Goal: Information Seeking & Learning: Learn about a topic

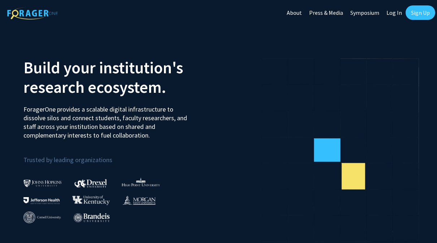
click at [391, 13] on link "Log In" at bounding box center [394, 12] width 23 height 25
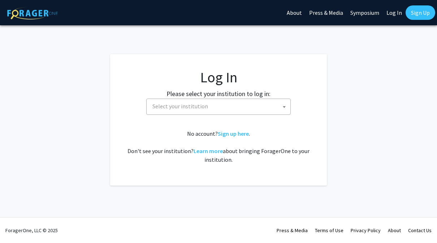
click at [250, 105] on span "Select your institution" at bounding box center [219, 106] width 141 height 15
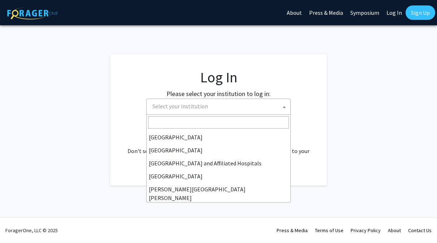
scroll to position [108, 0]
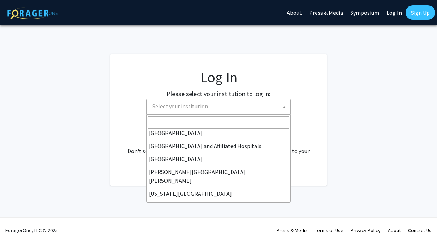
select select "1"
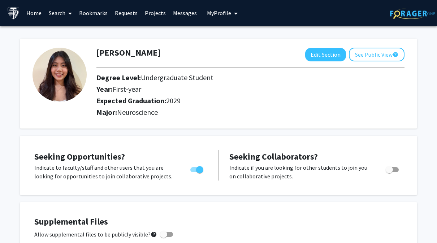
click at [155, 13] on link "Projects" at bounding box center [155, 12] width 28 height 25
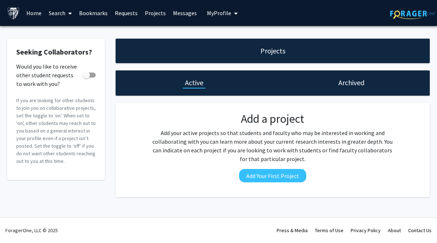
click at [129, 13] on link "Requests" at bounding box center [126, 12] width 30 height 25
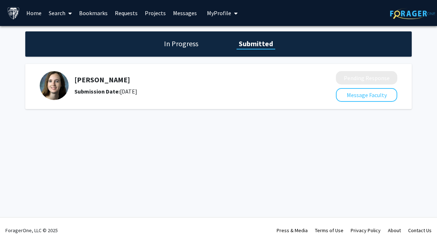
click at [100, 76] on h5 "Michele Manahan" at bounding box center [185, 79] width 223 height 9
click at [54, 87] on img at bounding box center [54, 85] width 29 height 29
click at [370, 95] on button "Message Faculty" at bounding box center [366, 95] width 61 height 14
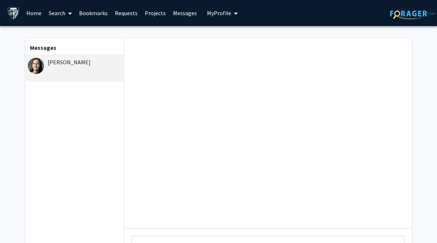
click at [82, 62] on div "Michele Manahan" at bounding box center [75, 62] width 94 height 9
click at [86, 66] on div "Michele Manahan" at bounding box center [74, 68] width 100 height 27
click at [214, 17] on button "My Profile" at bounding box center [222, 13] width 35 height 26
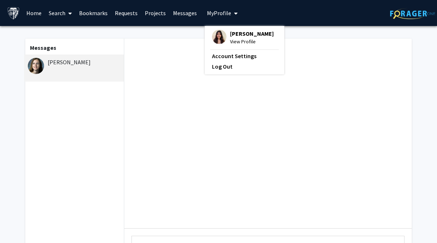
click at [236, 53] on link "Account Settings" at bounding box center [244, 56] width 65 height 9
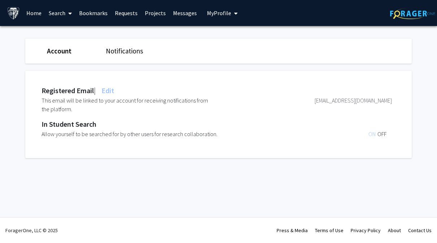
click at [179, 18] on link "Messages" at bounding box center [184, 12] width 31 height 25
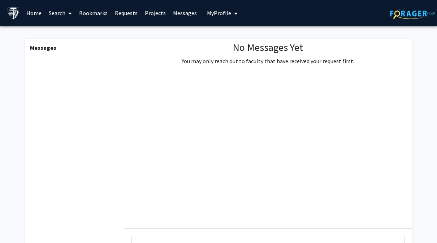
click at [156, 15] on link "Projects" at bounding box center [155, 12] width 28 height 25
click at [155, 15] on link "Projects" at bounding box center [155, 12] width 28 height 25
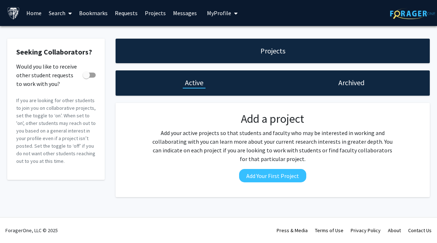
click at [118, 21] on link "Requests" at bounding box center [126, 12] width 30 height 25
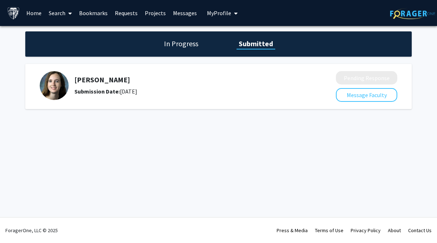
click at [124, 10] on link "Requests" at bounding box center [126, 12] width 30 height 25
click at [109, 79] on h5 "Michele Manahan" at bounding box center [185, 79] width 223 height 9
click at [95, 85] on div "Michele Manahan Submission Date: August 22, 2025" at bounding box center [185, 85] width 223 height 20
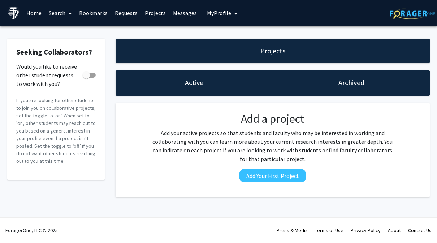
click at [56, 13] on link "Search" at bounding box center [60, 12] width 30 height 25
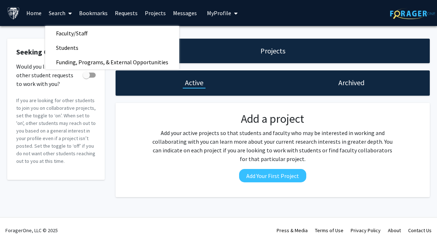
click at [103, 34] on link "Faculty/Staff" at bounding box center [112, 33] width 134 height 11
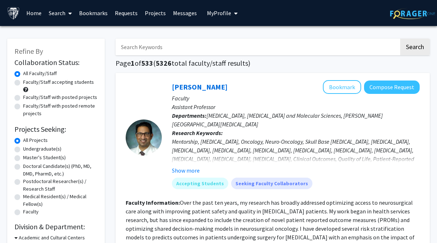
click at [228, 48] on input "Search Keywords" at bounding box center [257, 47] width 283 height 17
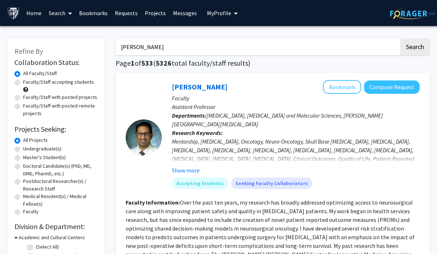
click at [414, 46] on button "Search" at bounding box center [415, 47] width 30 height 17
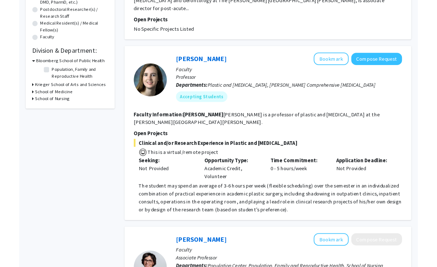
scroll to position [192, 0]
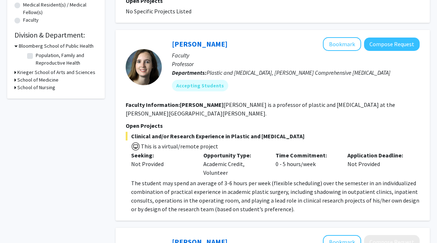
click at [395, 190] on span "The student may spend an average of 3-6 hours per week (flexible scheduling) ov…" at bounding box center [275, 195] width 288 height 33
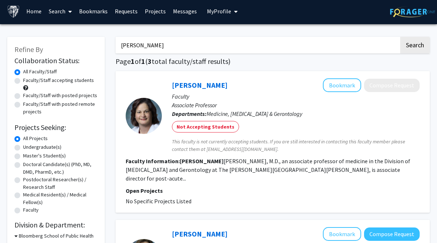
scroll to position [0, 0]
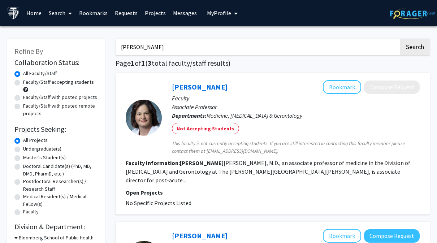
click at [358, 48] on input "Michele" at bounding box center [257, 47] width 283 height 17
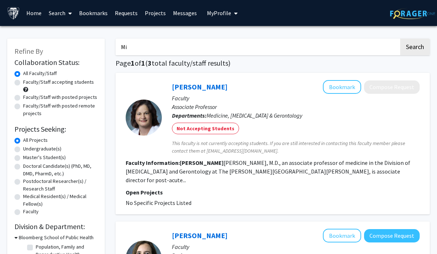
type input "M"
click at [414, 46] on button "Search" at bounding box center [415, 47] width 30 height 17
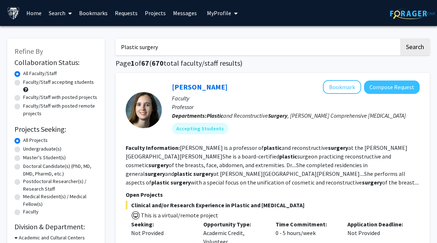
click at [232, 44] on input "Plastic surgery" at bounding box center [257, 47] width 283 height 17
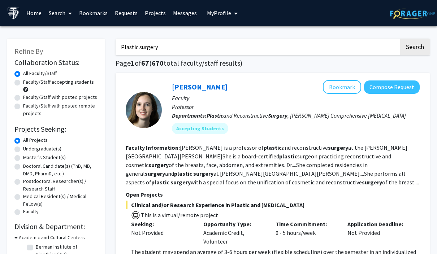
click at [134, 47] on input "Plastic surgery" at bounding box center [257, 47] width 283 height 17
click at [135, 45] on input "Plastic surgery" at bounding box center [257, 47] width 283 height 17
type input "Cosmetic surgery"
click at [414, 46] on button "Search" at bounding box center [415, 47] width 30 height 17
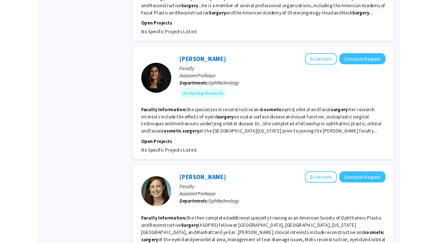
scroll to position [387, 0]
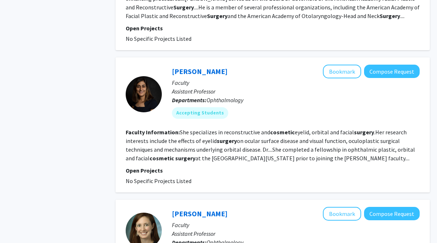
click at [405, 72] on button "Compose Request" at bounding box center [392, 71] width 56 height 13
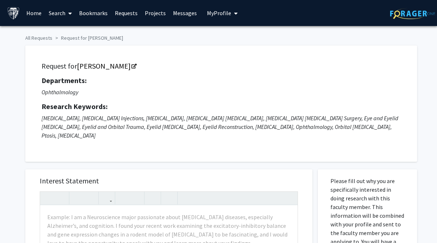
click at [99, 68] on link "Fatemeh Rajaii" at bounding box center [106, 65] width 59 height 9
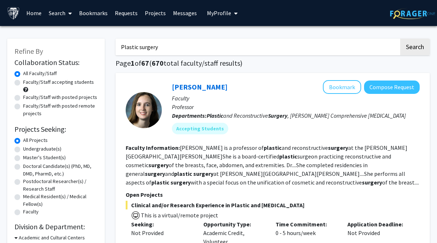
click at [136, 47] on input "Plastic surgery" at bounding box center [257, 47] width 283 height 17
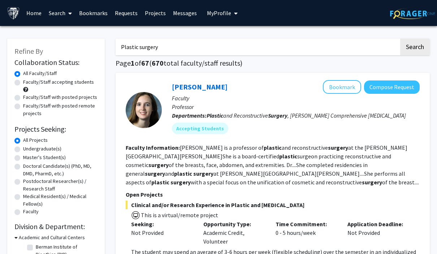
click at [130, 43] on input "Plastic surgery" at bounding box center [257, 47] width 283 height 17
click at [129, 45] on input "Plastic surgery" at bounding box center [257, 47] width 283 height 17
type input "Cosmetic surgery"
click at [414, 46] on button "Search" at bounding box center [415, 47] width 30 height 17
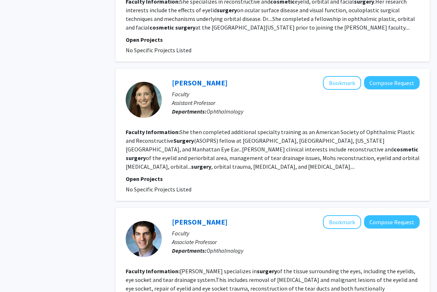
scroll to position [518, 0]
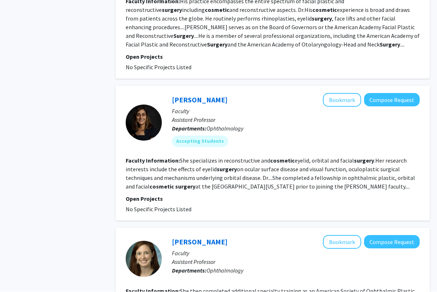
click at [388, 100] on button "Compose Request" at bounding box center [392, 99] width 56 height 13
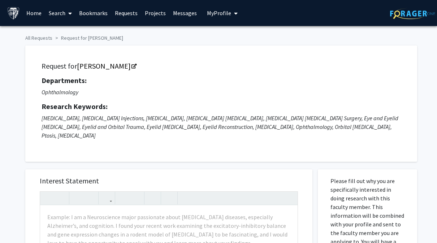
click at [103, 68] on link "Fatemeh Rajaii" at bounding box center [106, 65] width 59 height 9
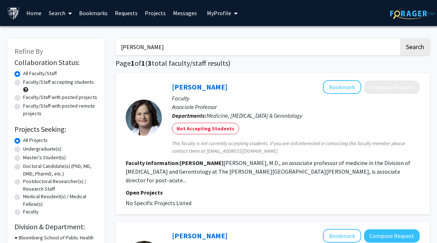
click at [180, 48] on input "Michele" at bounding box center [257, 47] width 283 height 17
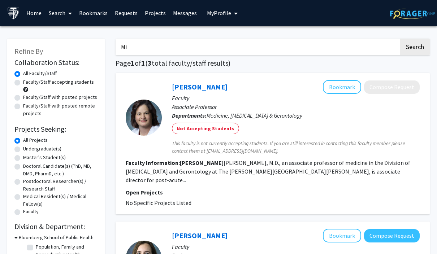
type input "M"
type input "Cosmetic surgery"
click at [414, 46] on button "Search" at bounding box center [415, 47] width 30 height 17
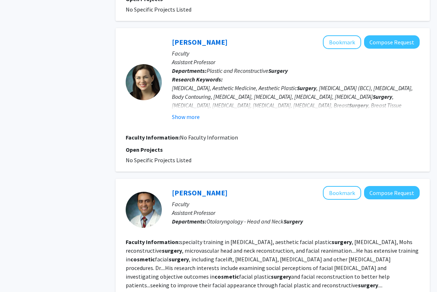
scroll to position [846, 0]
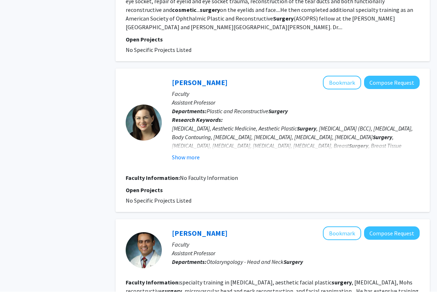
click at [196, 156] on button "Show more" at bounding box center [186, 157] width 28 height 9
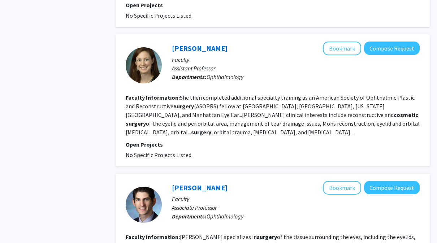
scroll to position [558, 0]
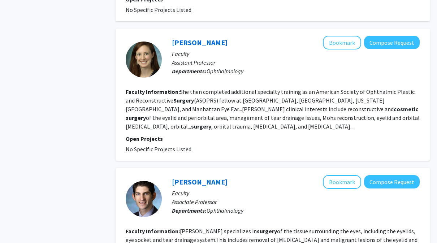
click at [208, 43] on link "Ashley Campbell" at bounding box center [200, 42] width 56 height 9
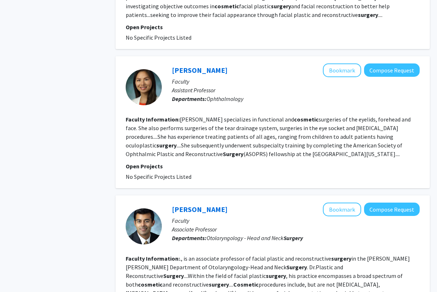
scroll to position [1117, 0]
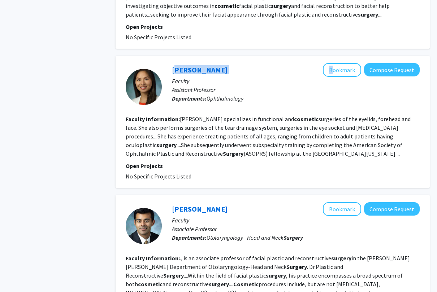
click at [218, 86] on p "Assistant Professor" at bounding box center [296, 90] width 248 height 9
click at [184, 70] on link "[PERSON_NAME]" at bounding box center [200, 70] width 56 height 9
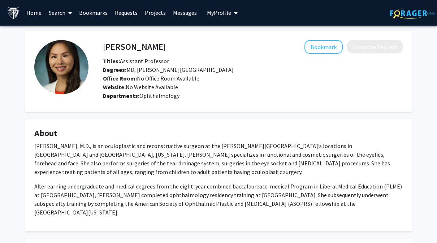
click at [122, 50] on h4 "[PERSON_NAME]" at bounding box center [134, 46] width 63 height 13
copy div "[PERSON_NAME]"
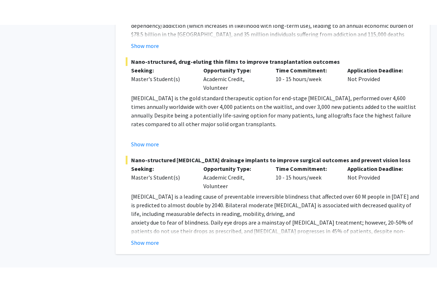
scroll to position [1628, 0]
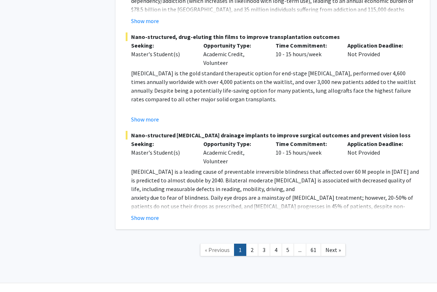
click at [254, 243] on link "2" at bounding box center [252, 250] width 12 height 13
